Goal: Navigation & Orientation: Find specific page/section

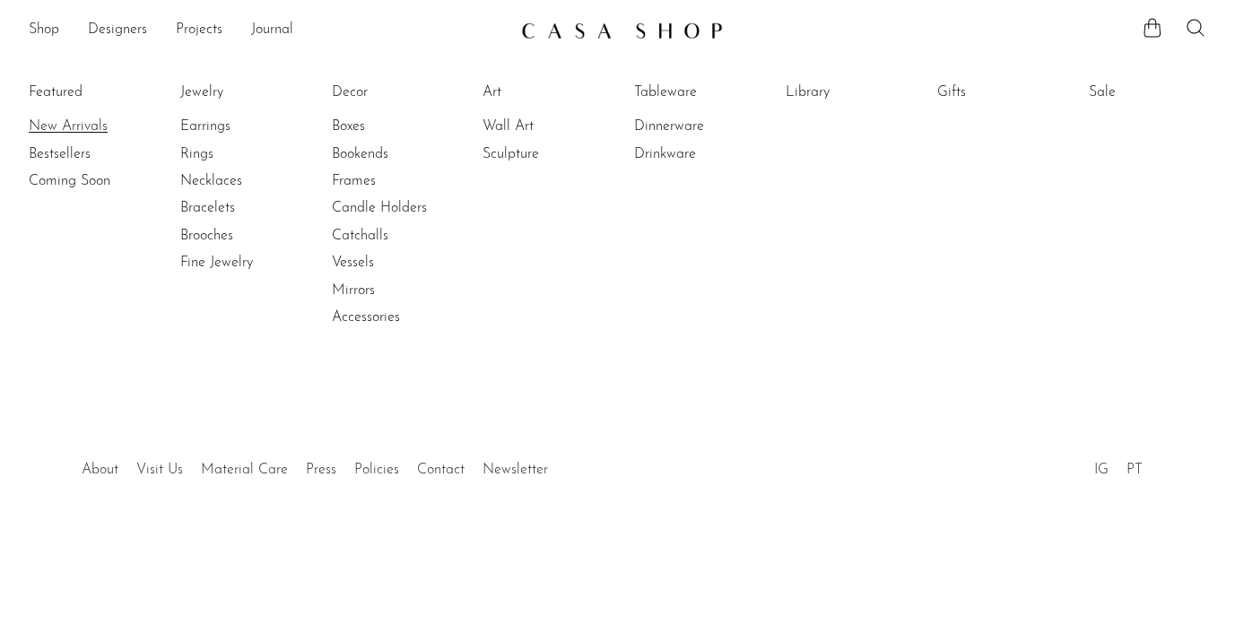
click at [51, 130] on link "New Arrivals" at bounding box center [96, 127] width 135 height 20
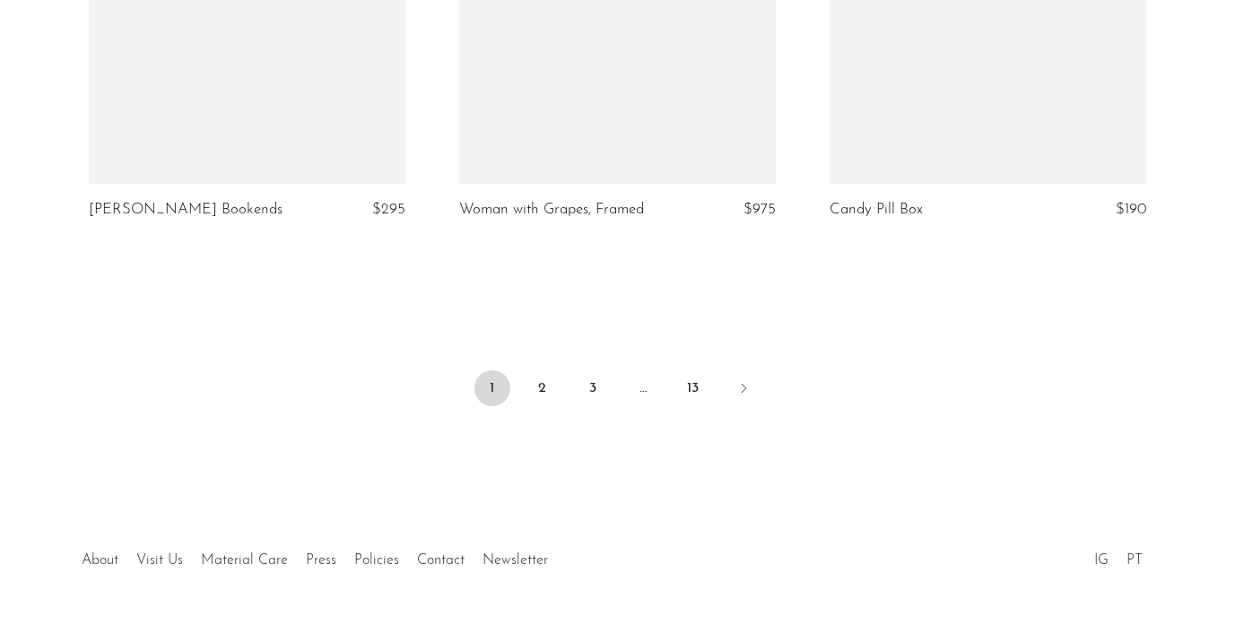
scroll to position [6274, 0]
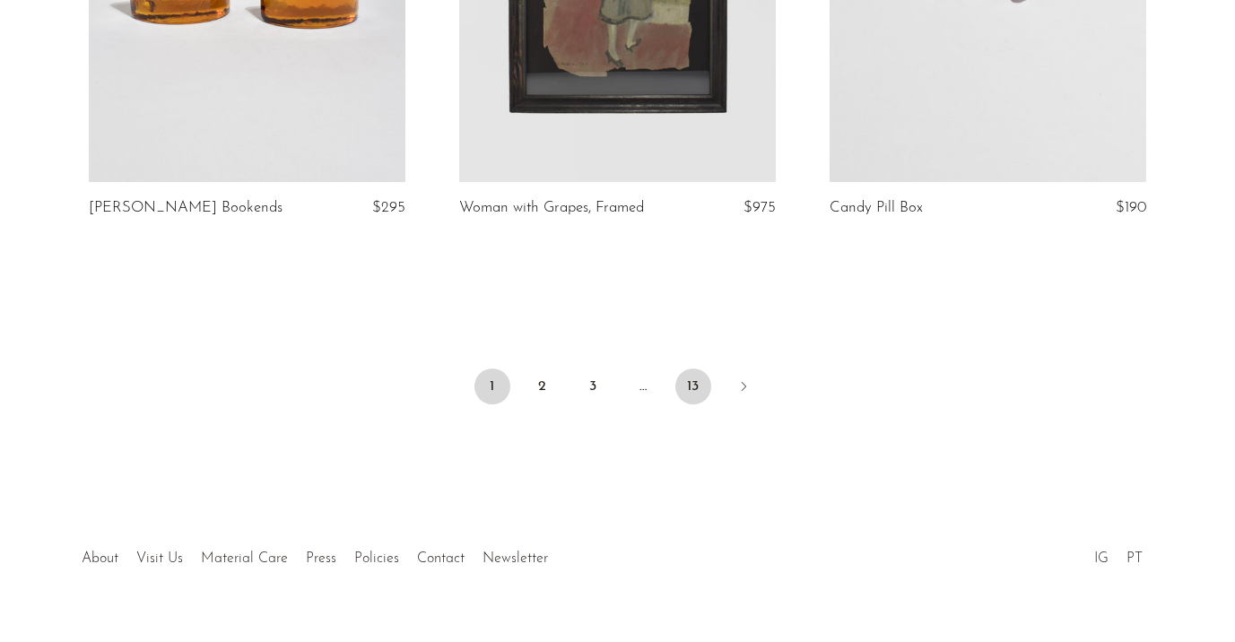
click at [682, 369] on link "13" at bounding box center [693, 387] width 36 height 36
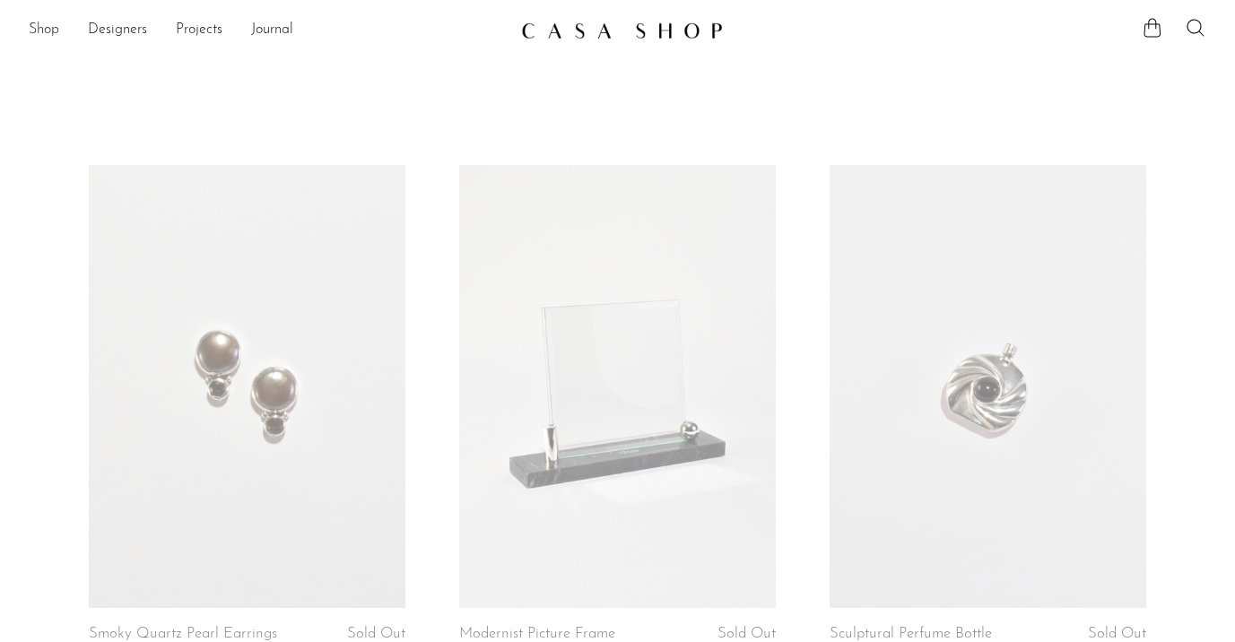
click at [45, 39] on link "Shop" at bounding box center [44, 30] width 30 height 23
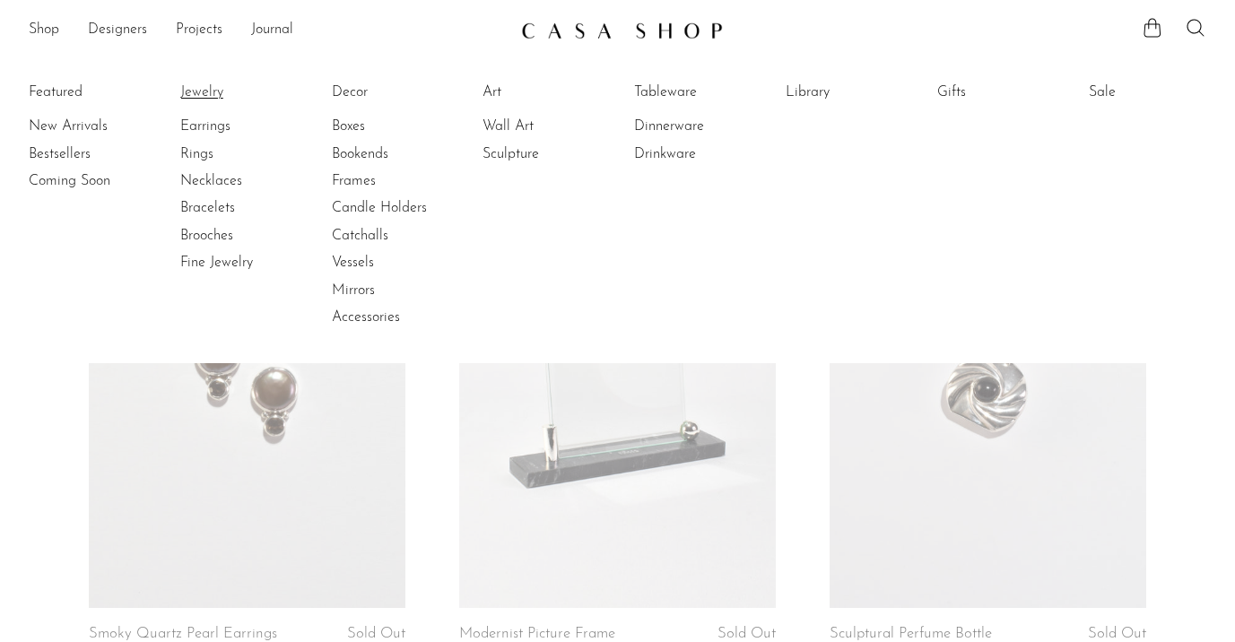
click at [205, 91] on link "Jewelry" at bounding box center [247, 93] width 135 height 20
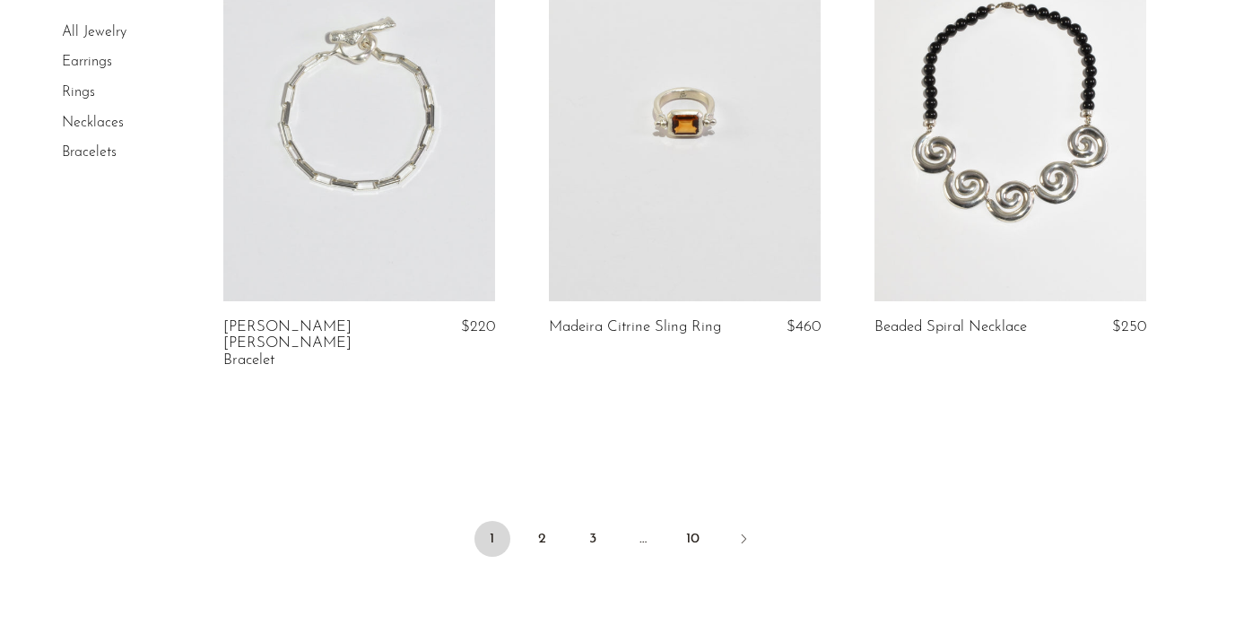
scroll to position [5591, 0]
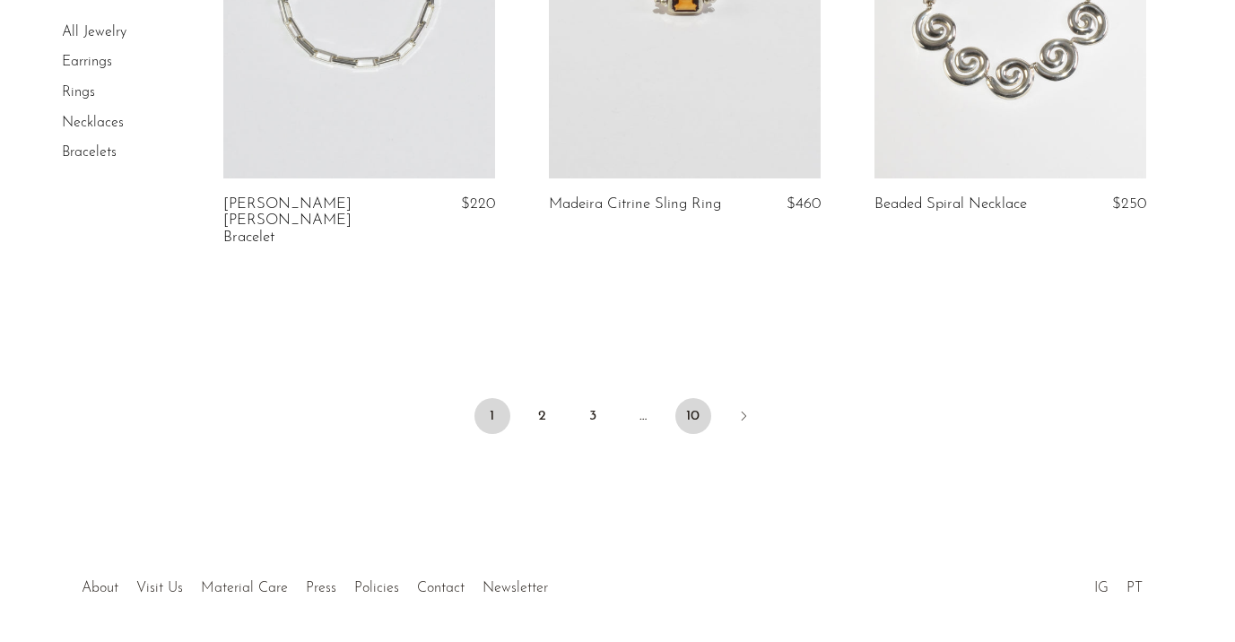
click at [694, 398] on link "10" at bounding box center [693, 416] width 36 height 36
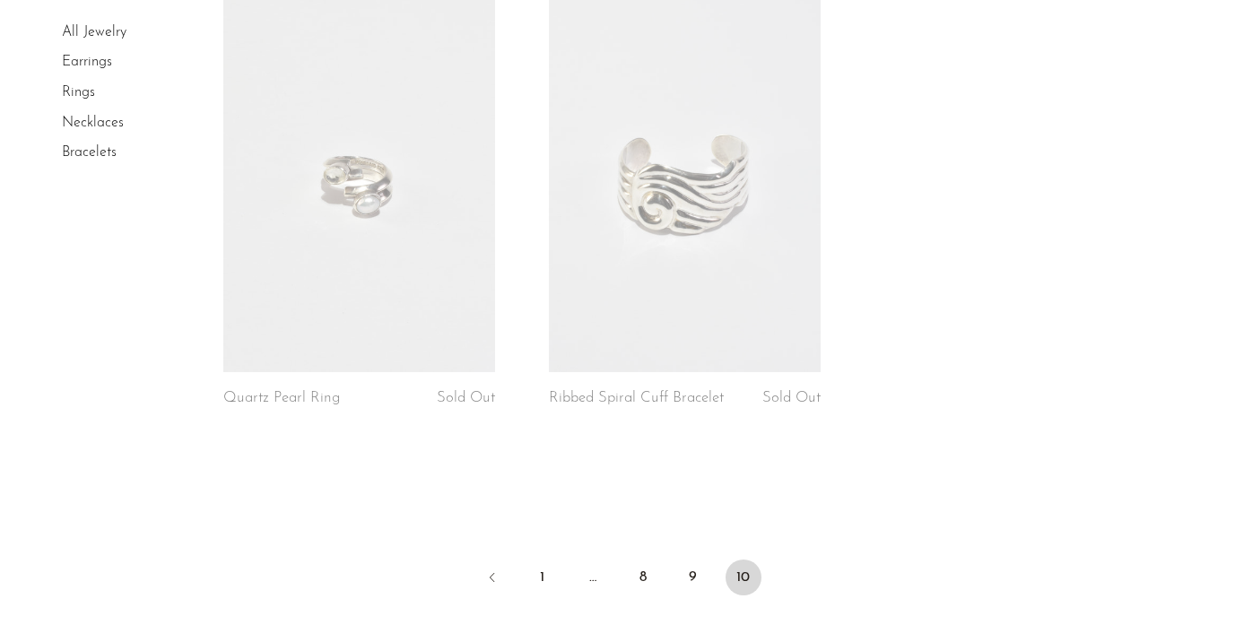
scroll to position [5591, 0]
